Goal: Information Seeking & Learning: Learn about a topic

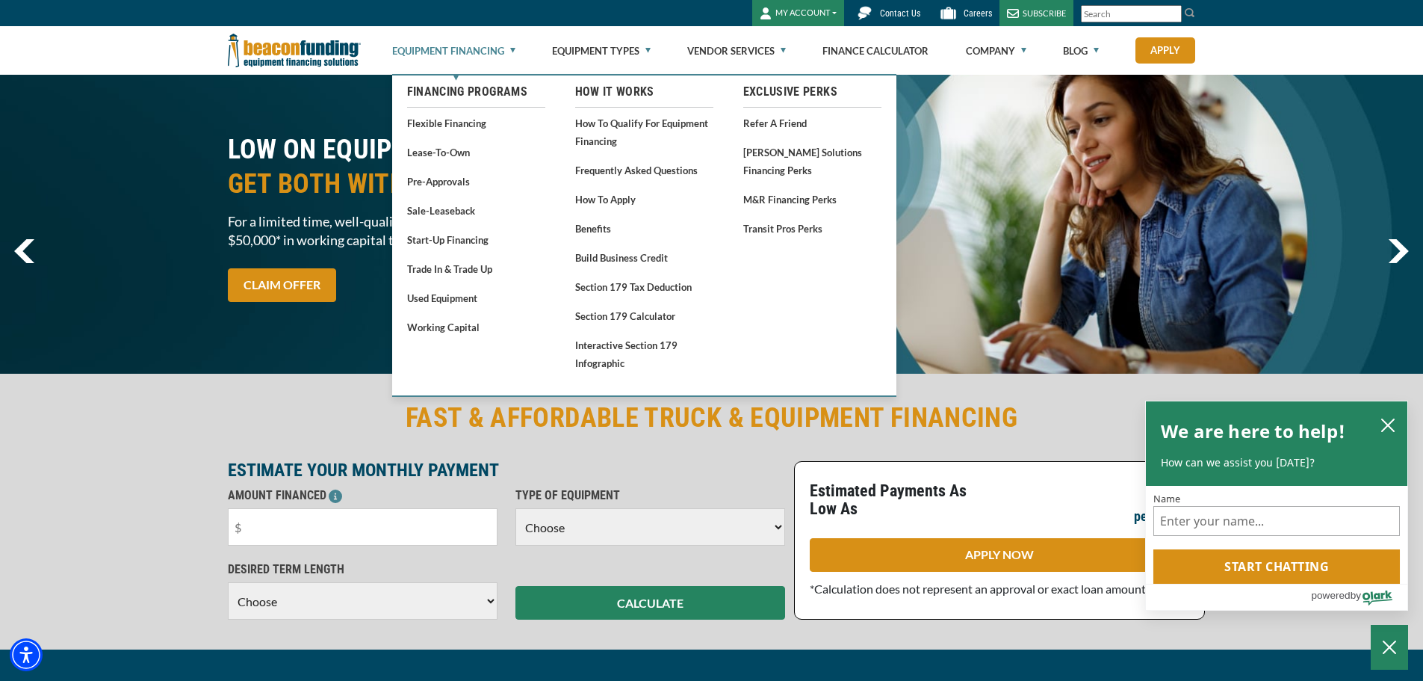
click at [492, 49] on link "Equipment Financing" at bounding box center [453, 51] width 123 height 48
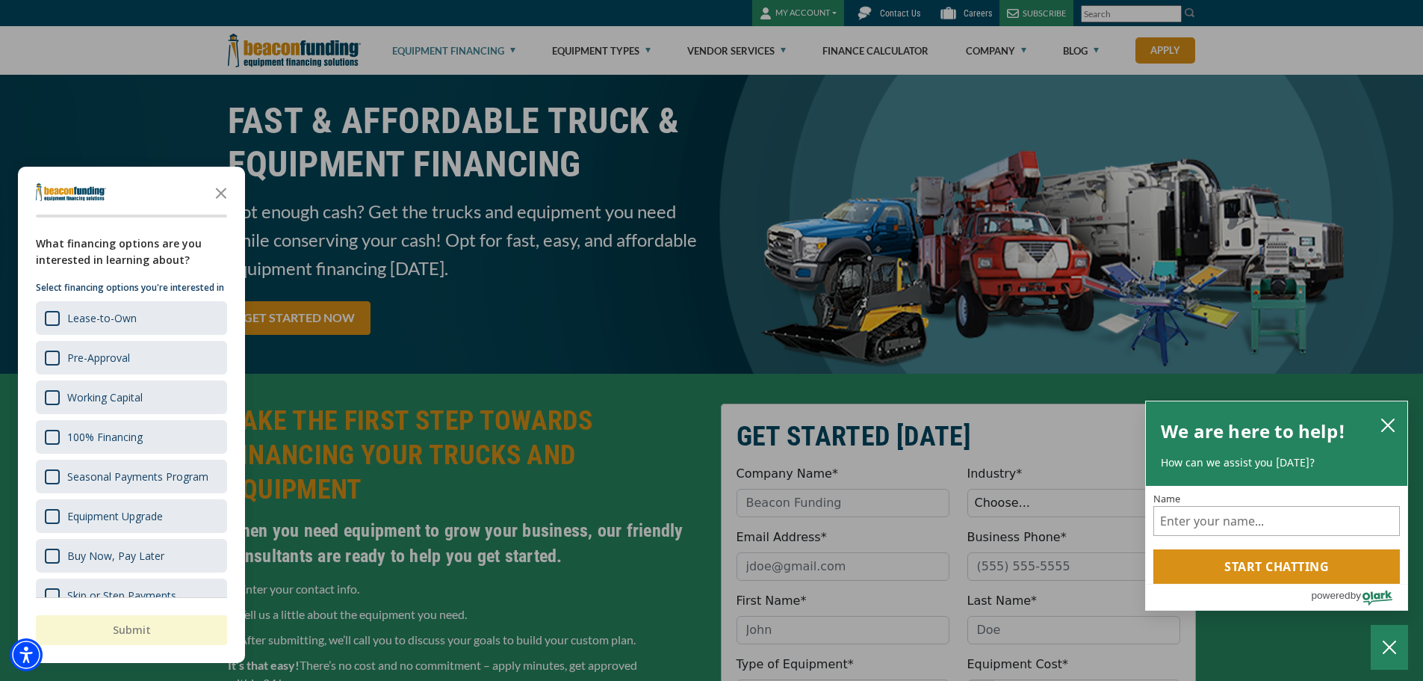
click at [474, 45] on div "button" at bounding box center [711, 340] width 1423 height 681
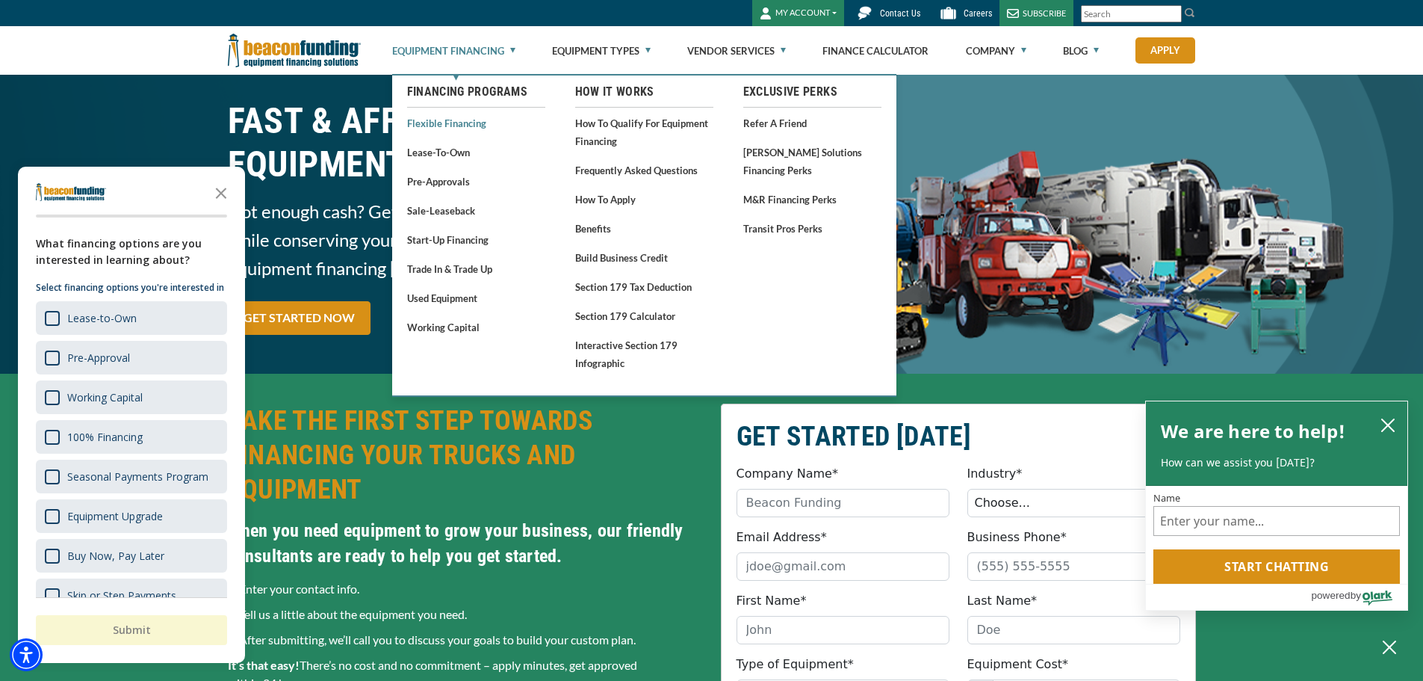
click at [471, 121] on link "Flexible Financing" at bounding box center [476, 123] width 138 height 19
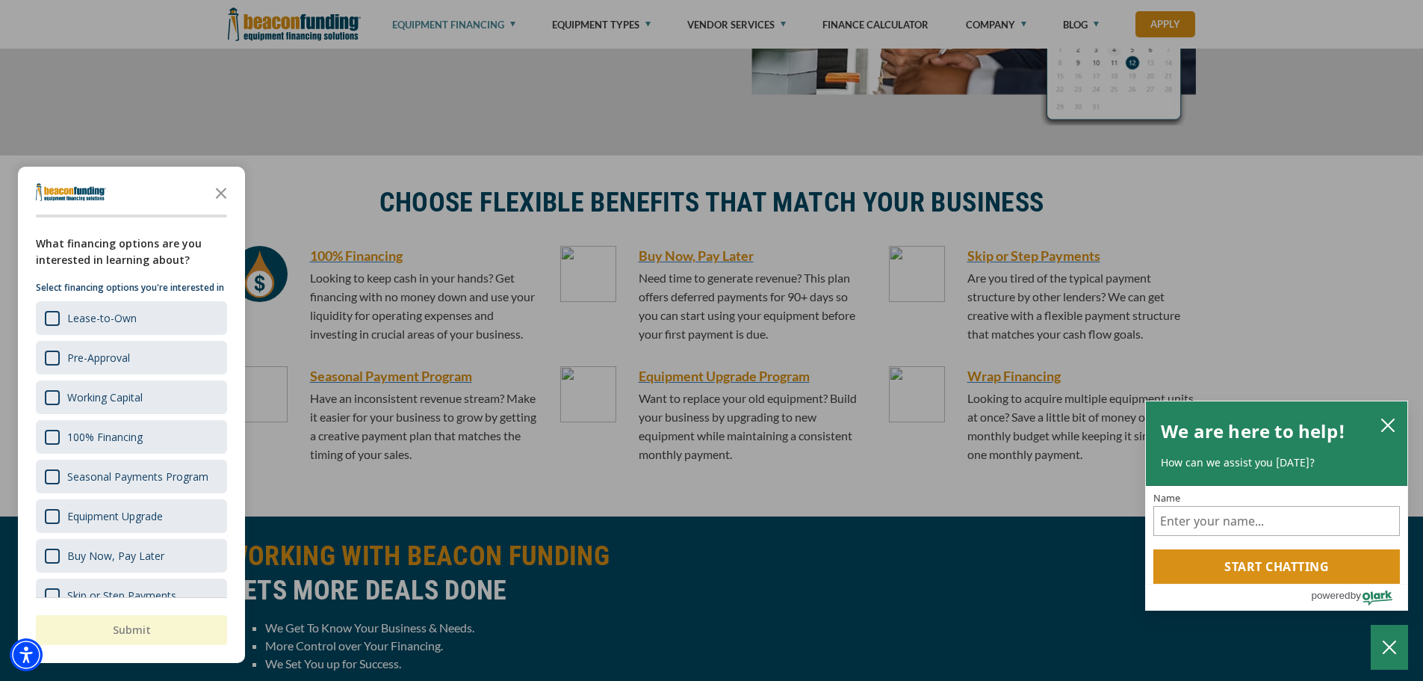
scroll to position [1046, 0]
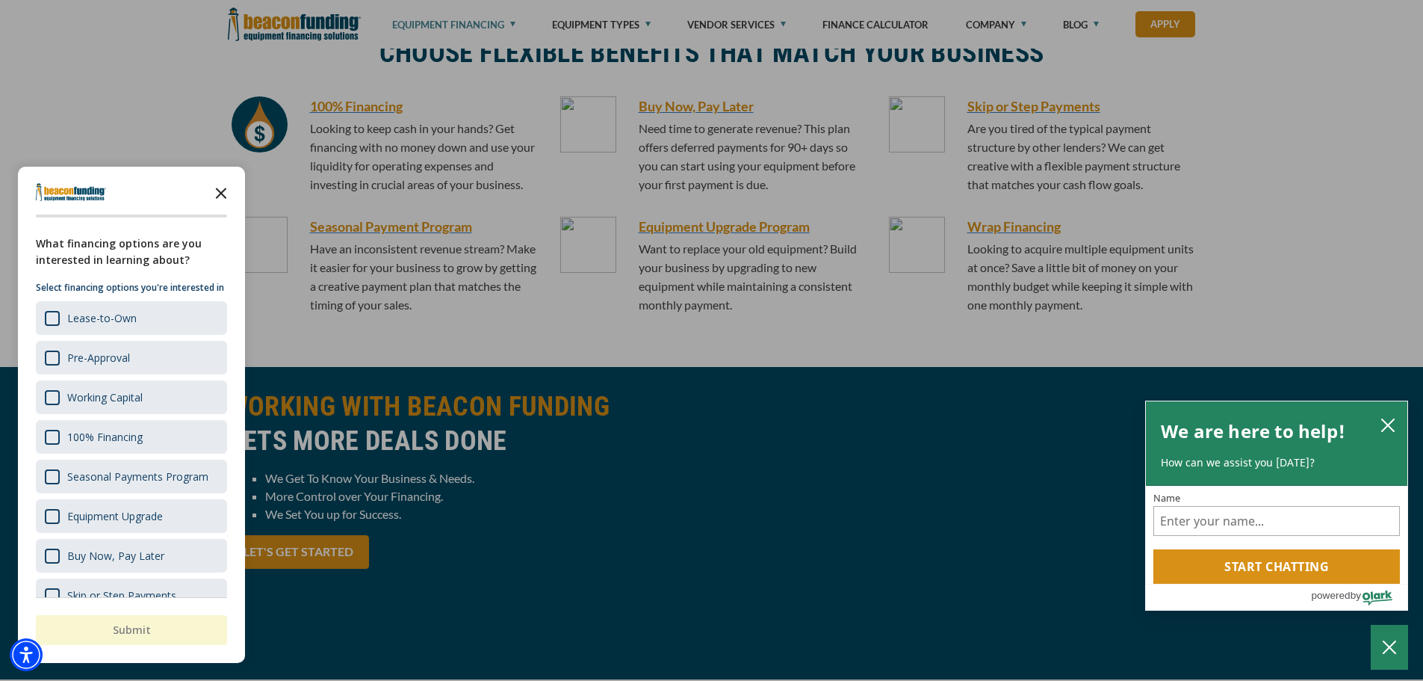
click at [226, 190] on icon "Close the survey" at bounding box center [221, 192] width 30 height 30
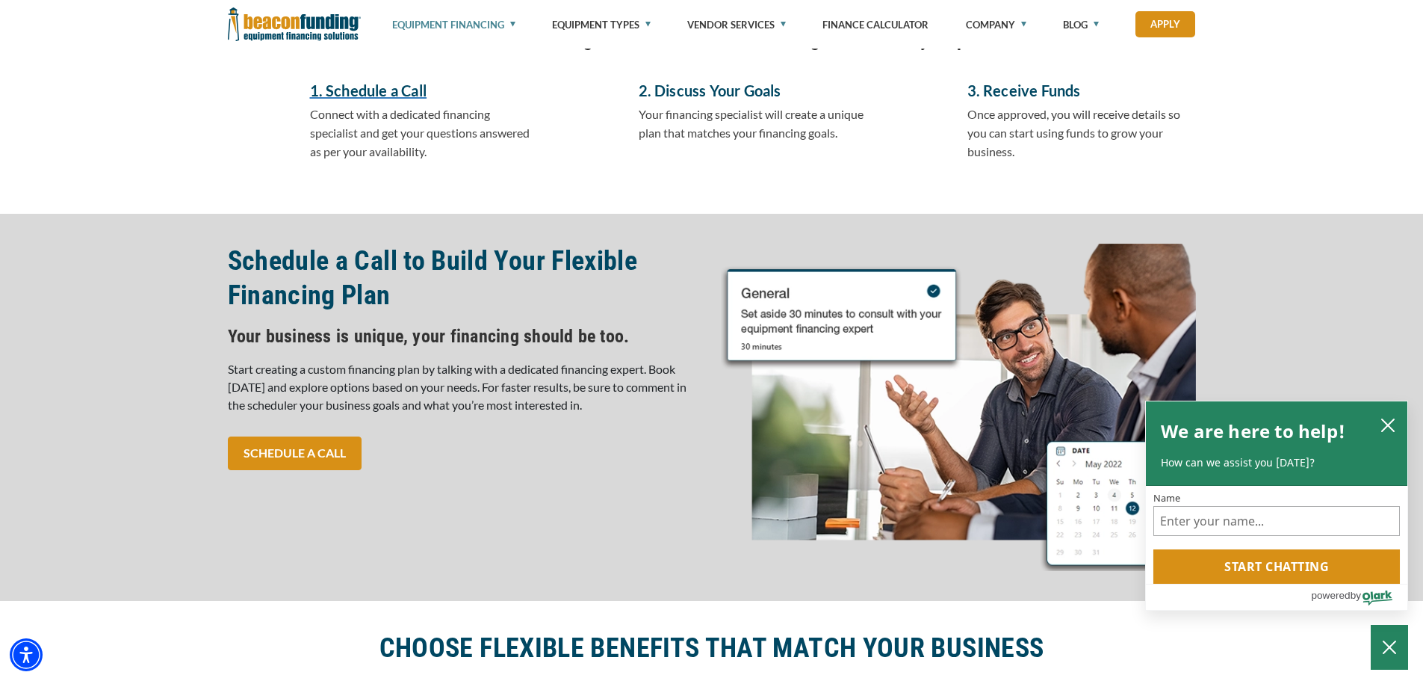
scroll to position [0, 0]
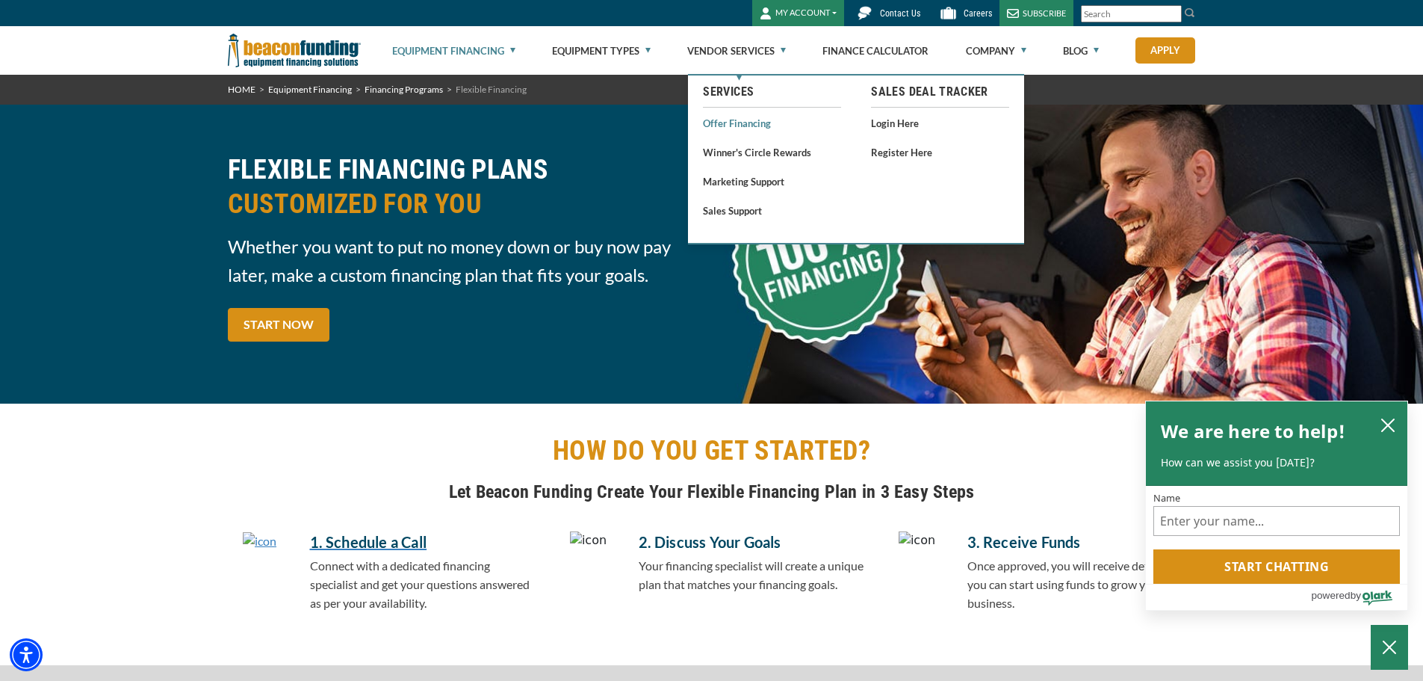
click at [751, 124] on link "Offer Financing" at bounding box center [772, 123] width 138 height 19
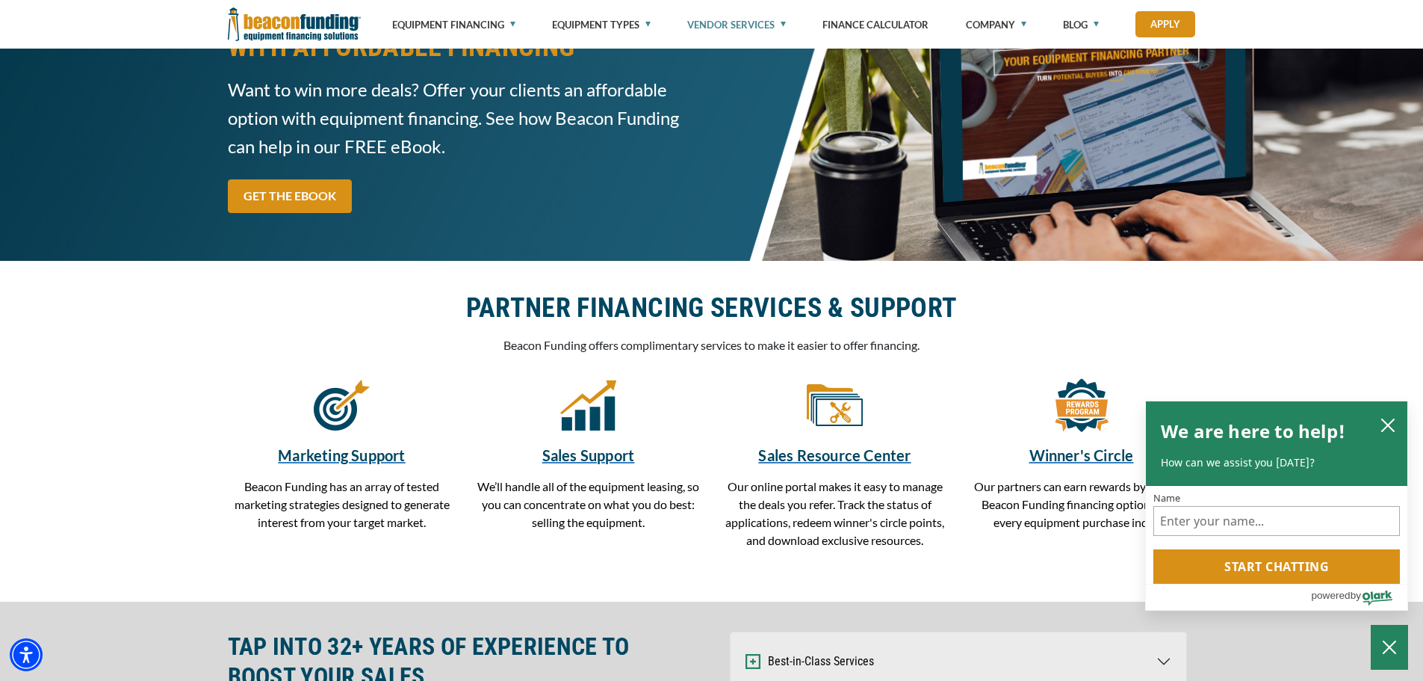
scroll to position [299, 0]
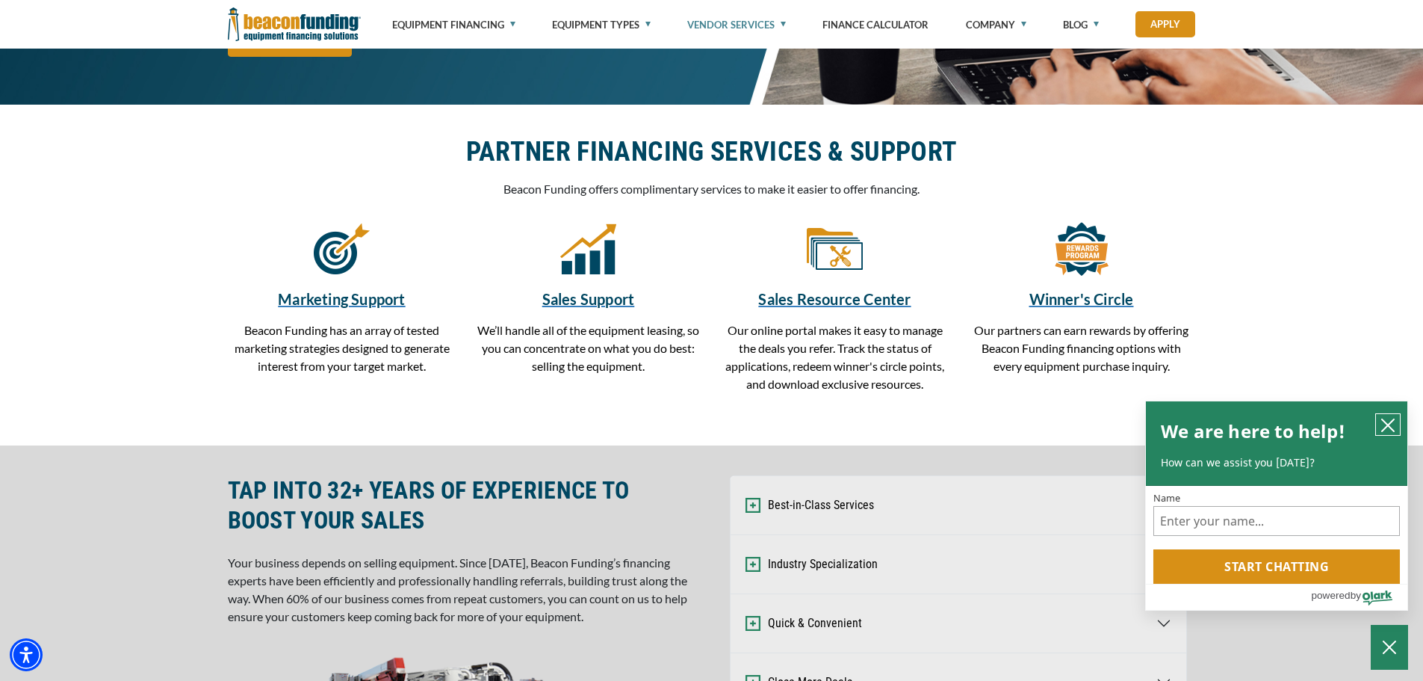
click at [1386, 421] on icon "close chatbox" at bounding box center [1388, 425] width 12 height 12
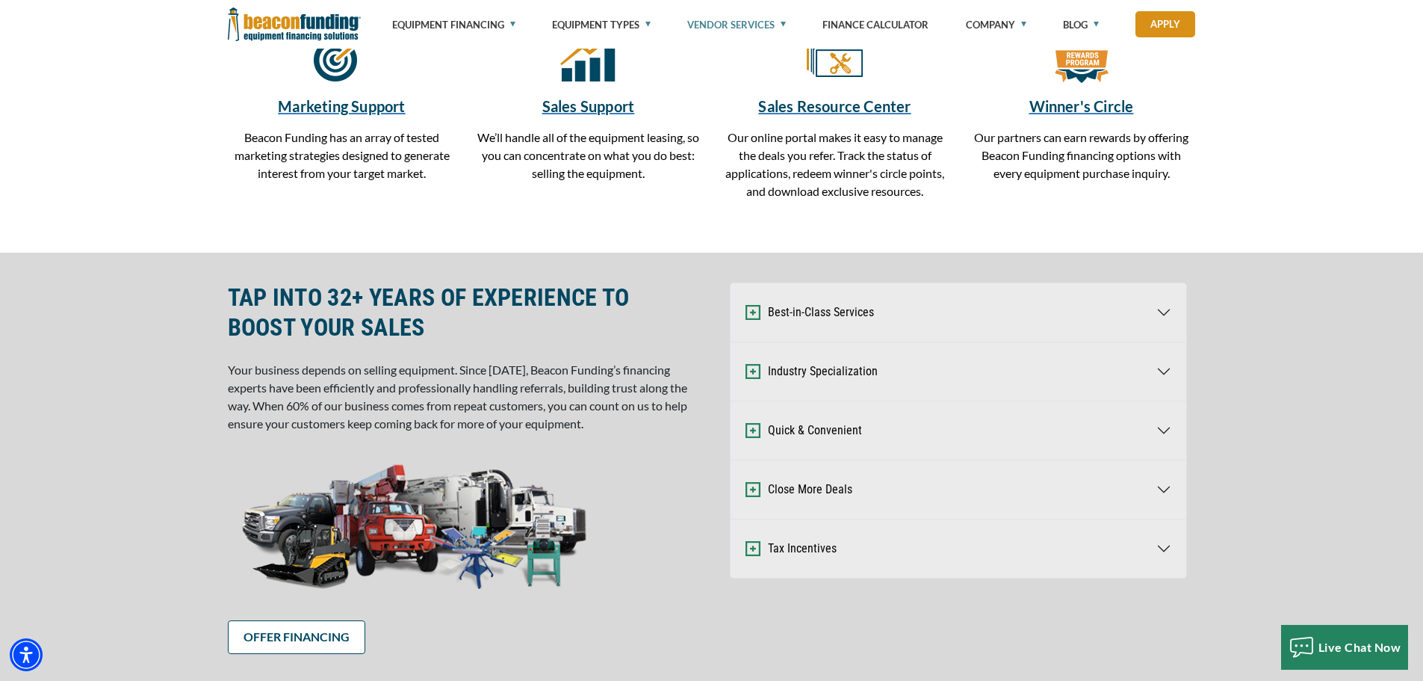
scroll to position [523, 0]
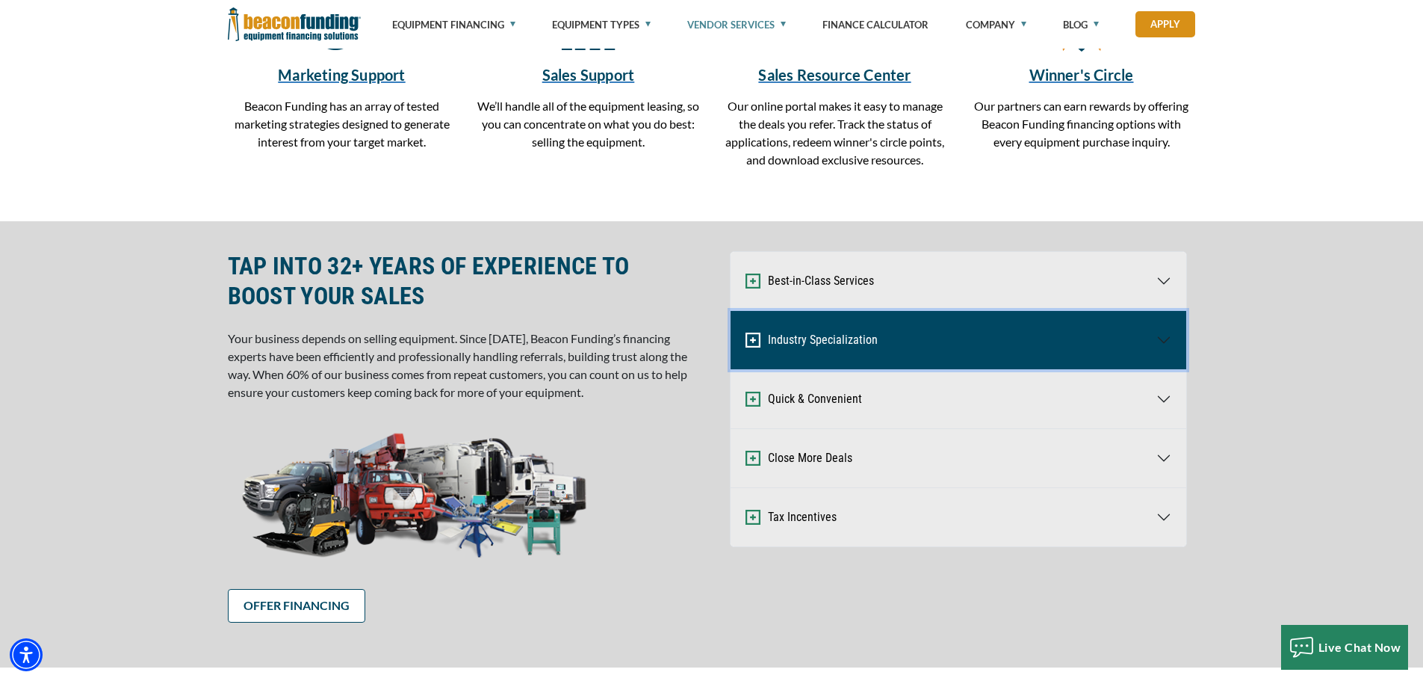
click at [1162, 341] on button "Industry Specialization" at bounding box center [959, 340] width 456 height 58
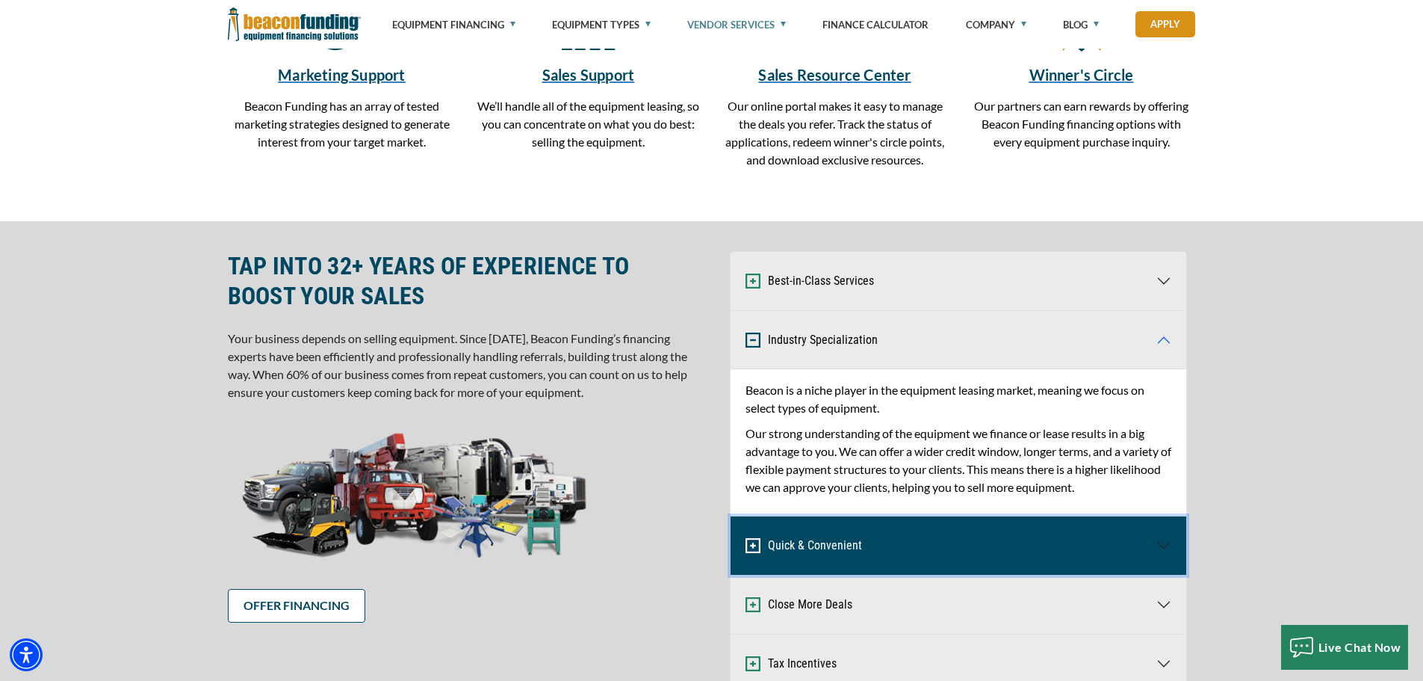
click at [850, 540] on button "Quick & Convenient" at bounding box center [959, 545] width 456 height 58
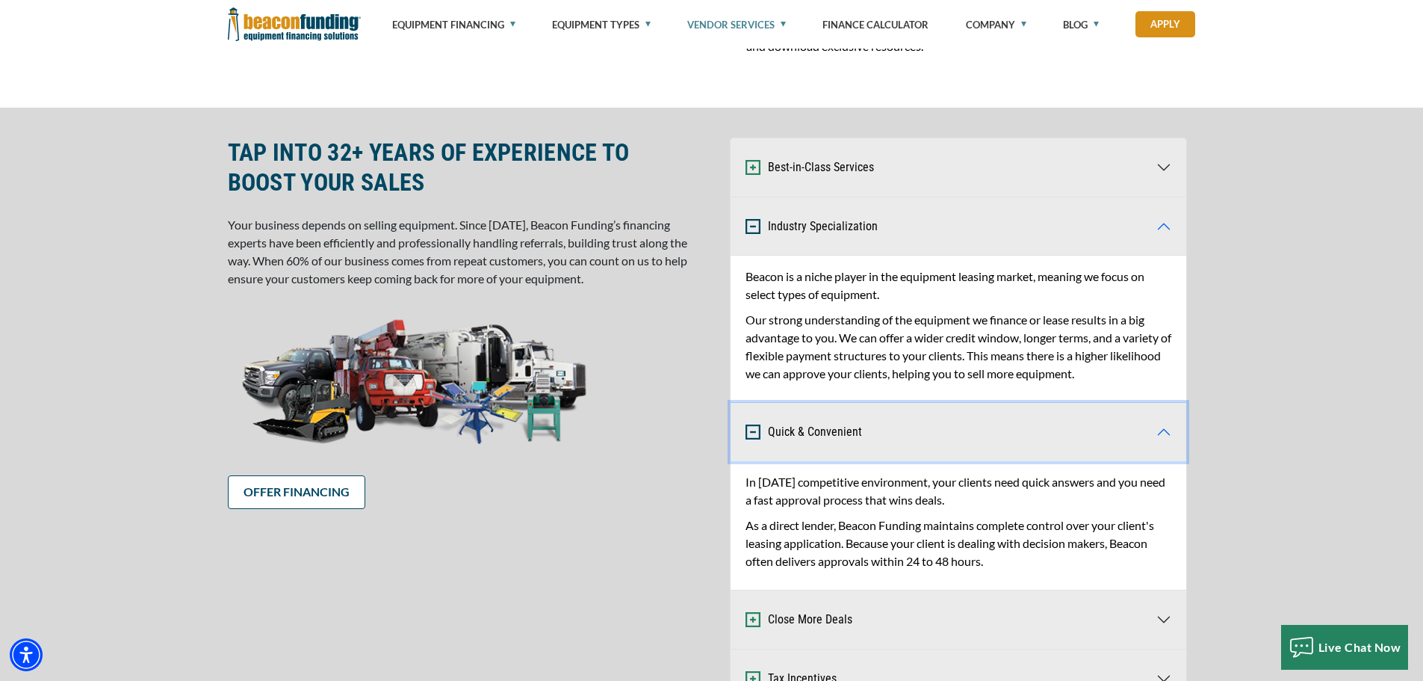
scroll to position [747, 0]
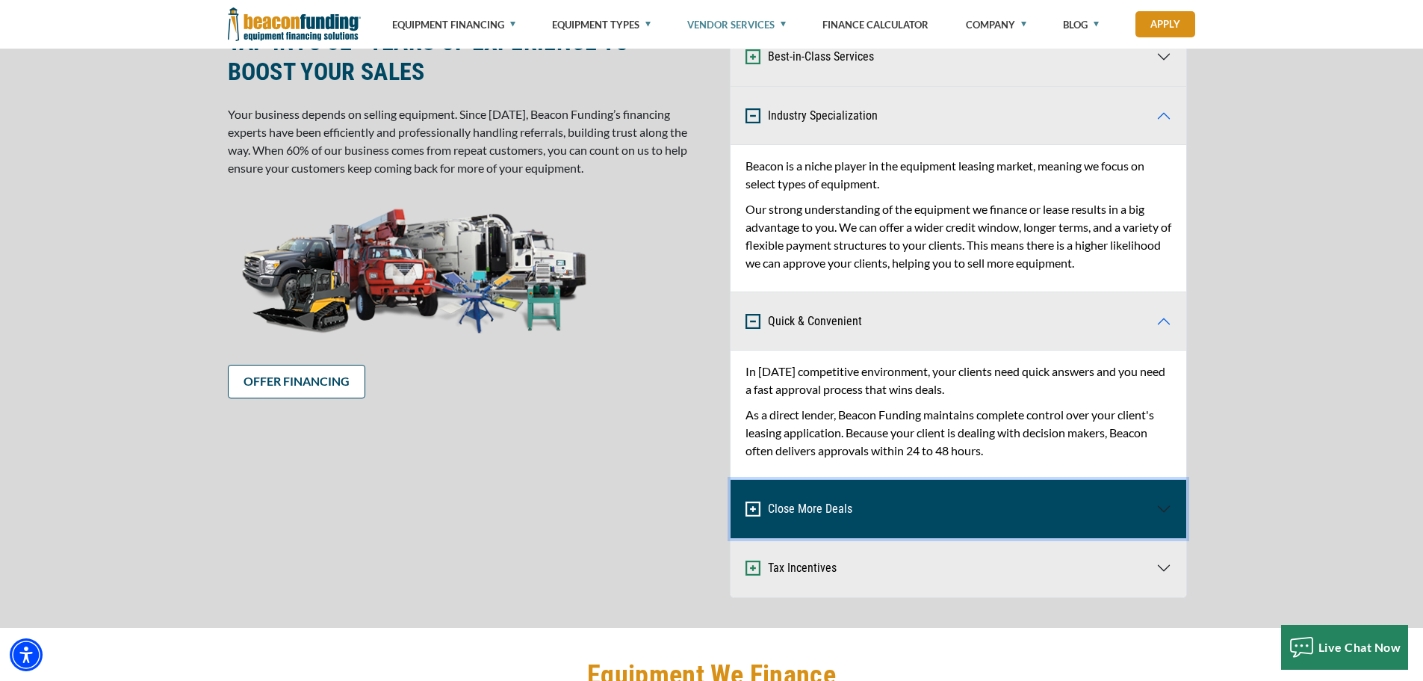
click at [840, 512] on button "Close More Deals" at bounding box center [959, 509] width 456 height 58
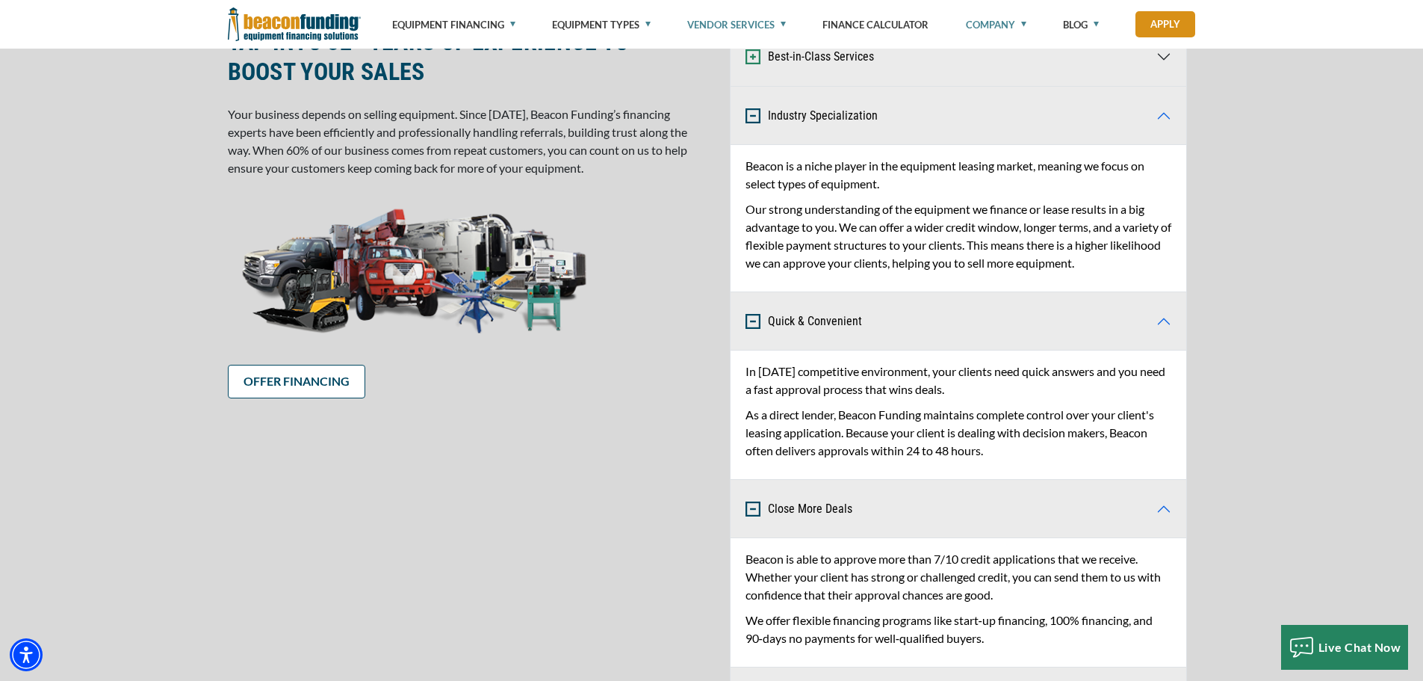
click at [1023, 25] on link "Company" at bounding box center [996, 24] width 61 height 49
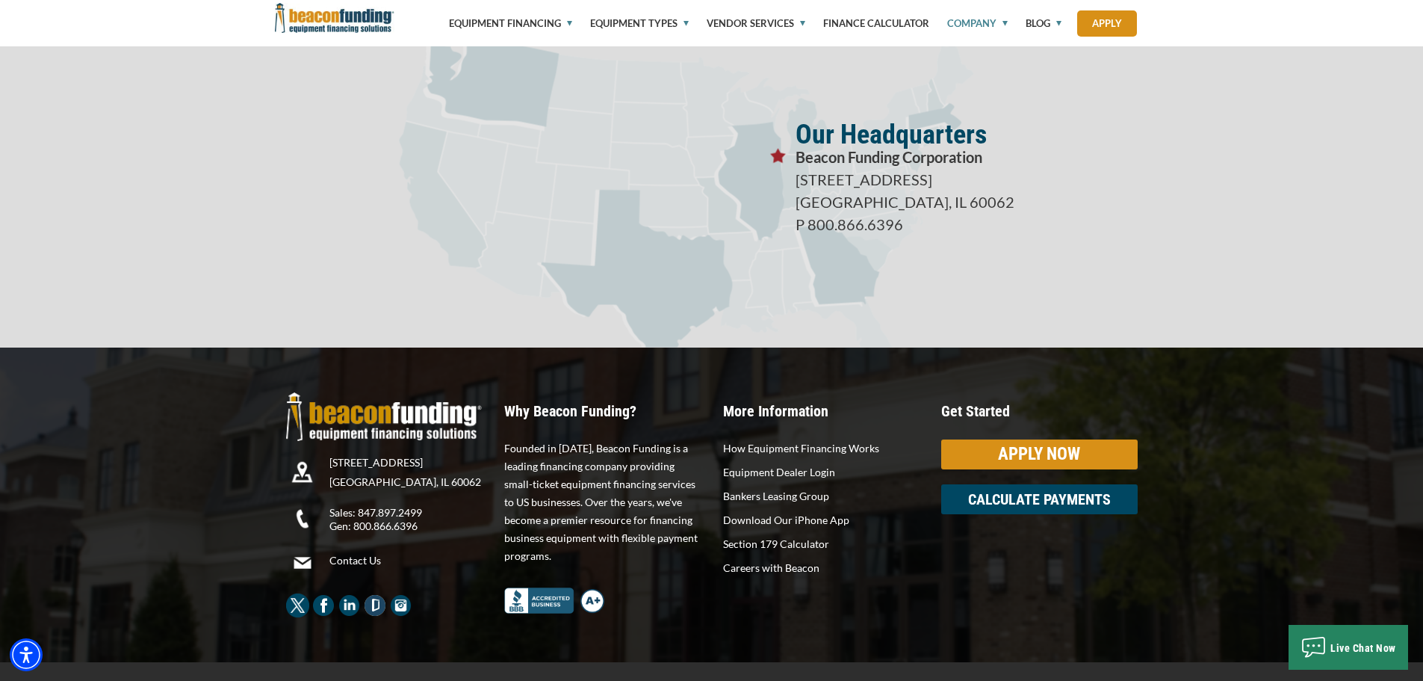
scroll to position [2615, 0]
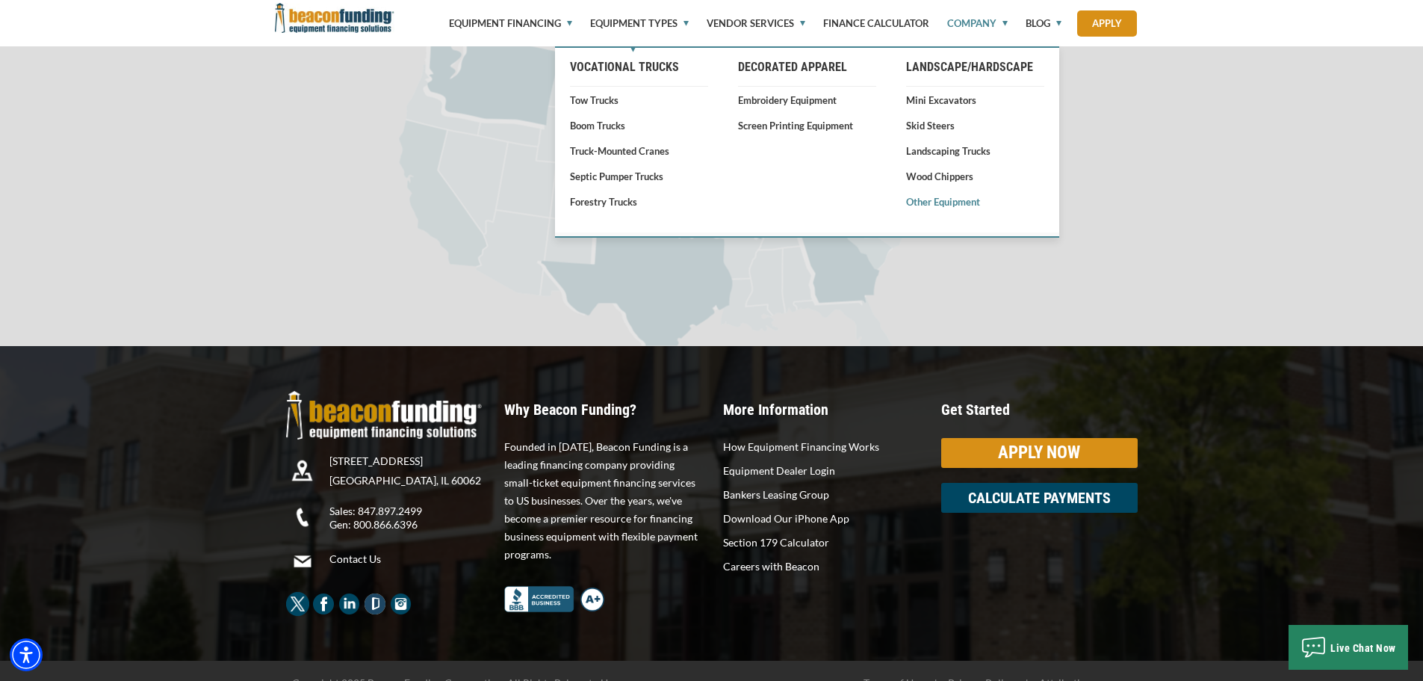
click at [954, 202] on link "Other Equipment" at bounding box center [975, 201] width 138 height 15
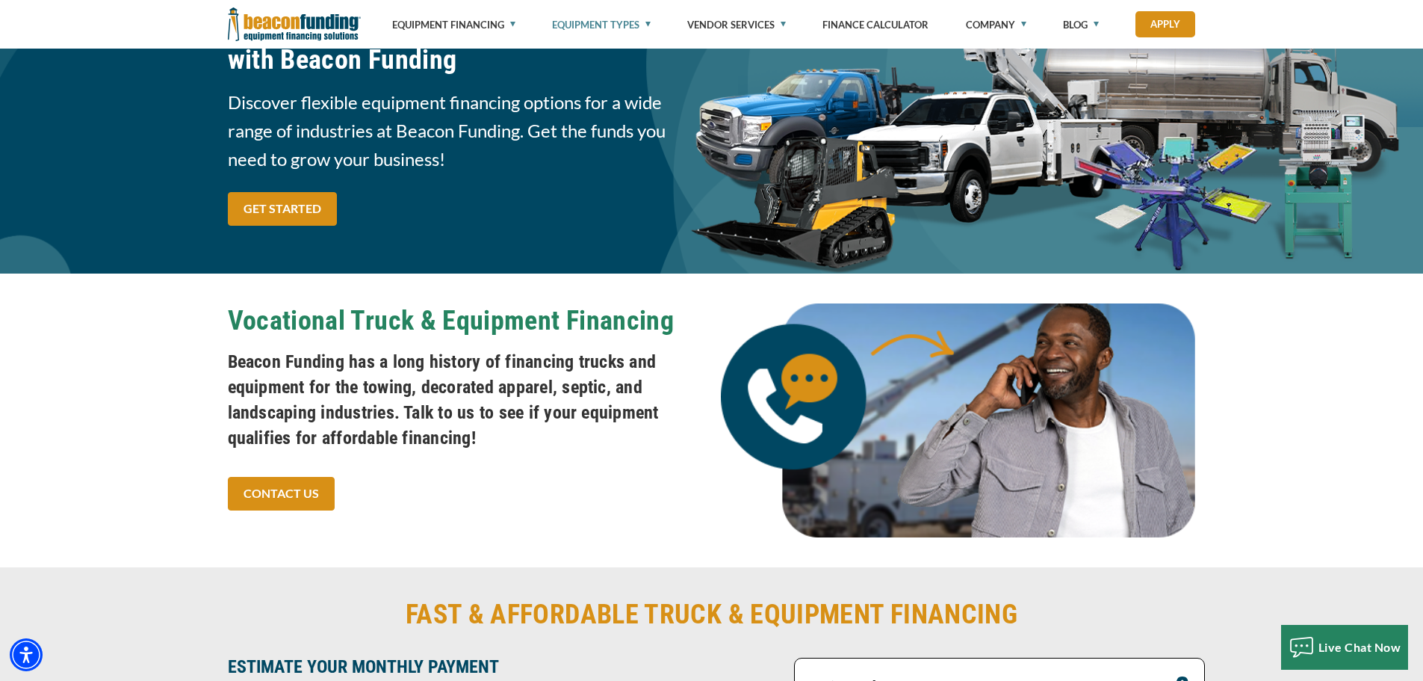
scroll to position [75, 0]
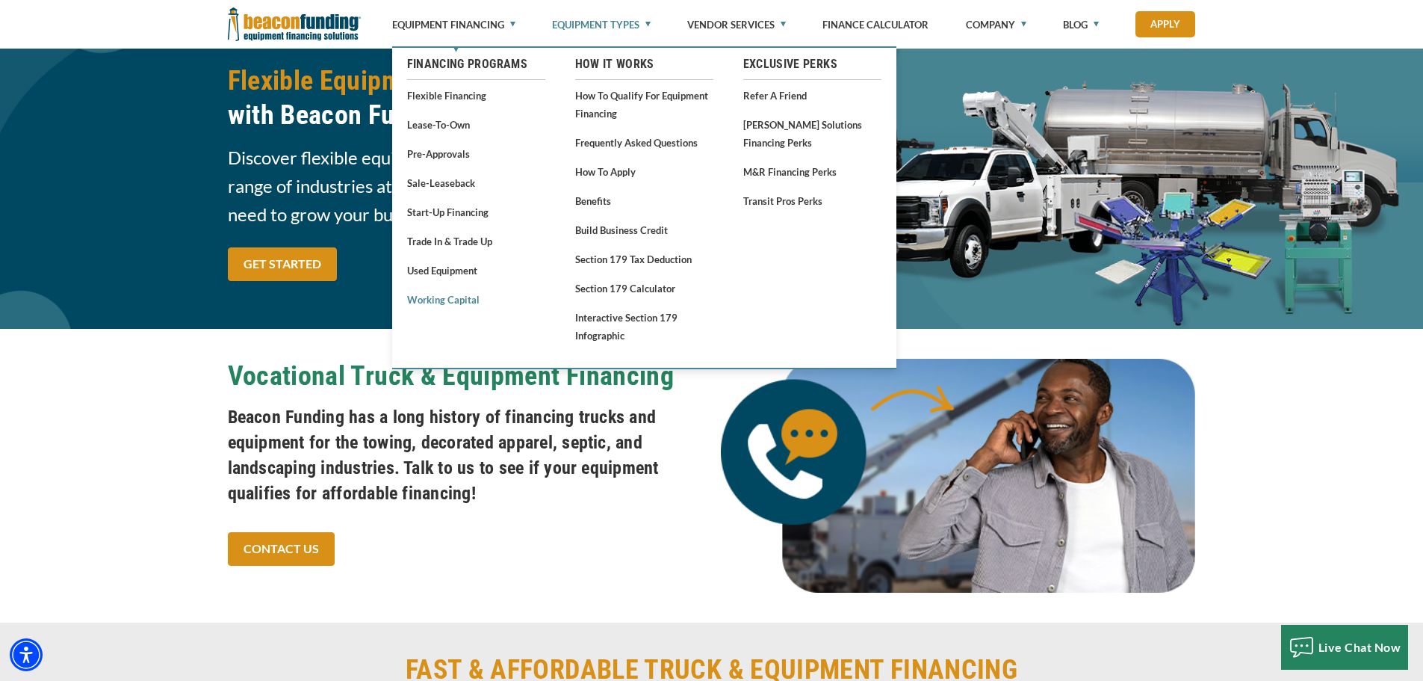
click at [456, 302] on link "Working Capital" at bounding box center [476, 299] width 138 height 19
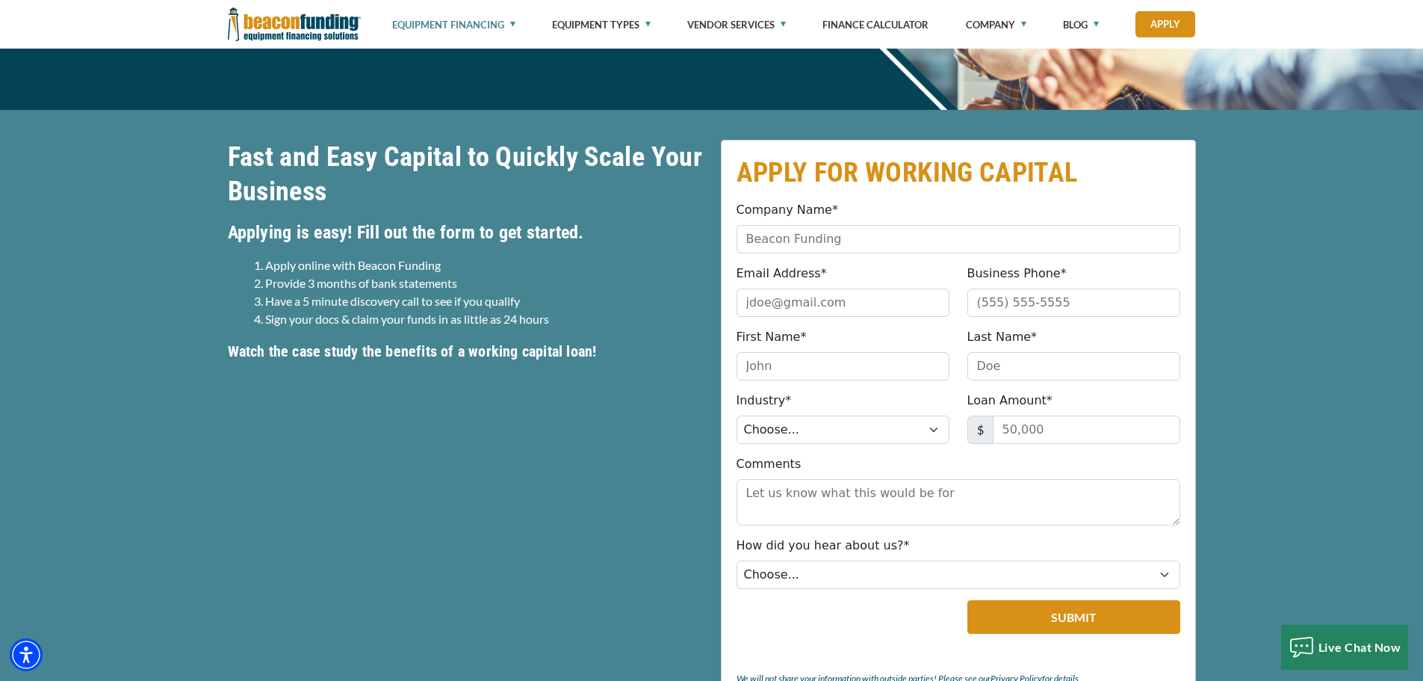
scroll to position [374, 0]
